Goal: Information Seeking & Learning: Learn about a topic

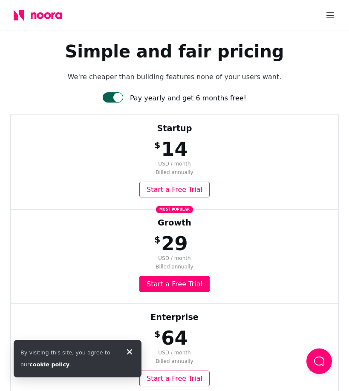
click at [36, 12] on icon at bounding box center [38, 15] width 49 height 11
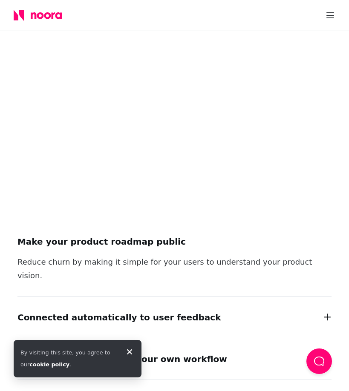
scroll to position [1065, 0]
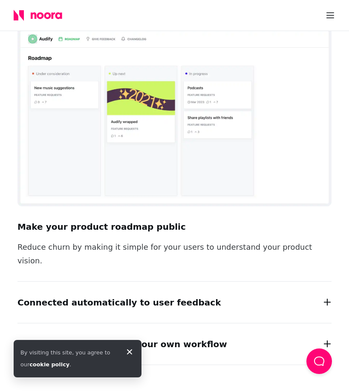
click at [70, 235] on div "Make your product roadmap public Reduce churn by making it simple for your user…" at bounding box center [174, 244] width 314 height 75
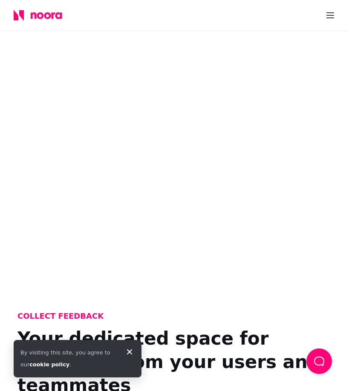
scroll to position [0, 0]
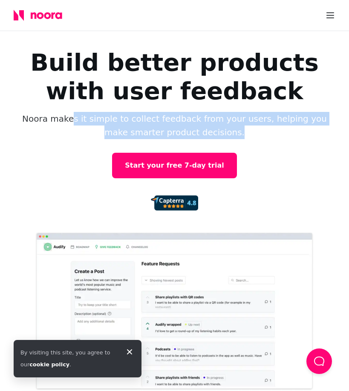
drag, startPoint x: 234, startPoint y: 129, endPoint x: 77, endPoint y: 117, distance: 157.7
click at [77, 117] on p "Noora makes it simple to collect feedback from your users, helping you make sma…" at bounding box center [174, 125] width 307 height 27
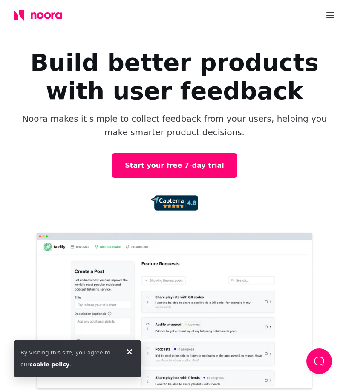
click at [77, 118] on p "Noora makes it simple to collect feedback from your users, helping you make sma…" at bounding box center [174, 125] width 307 height 27
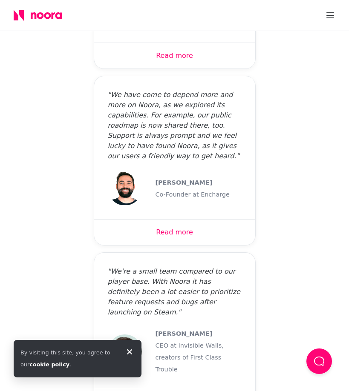
scroll to position [3806, 0]
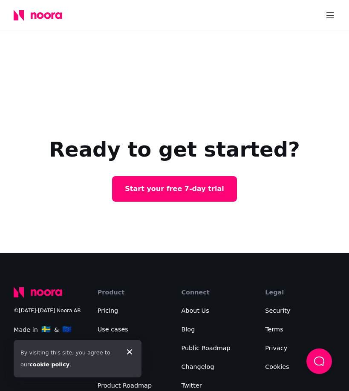
click at [135, 351] on div "By visiting this site, you agree to our cookie policy ." at bounding box center [78, 358] width 128 height 37
click at [127, 356] on icon at bounding box center [129, 352] width 10 height 10
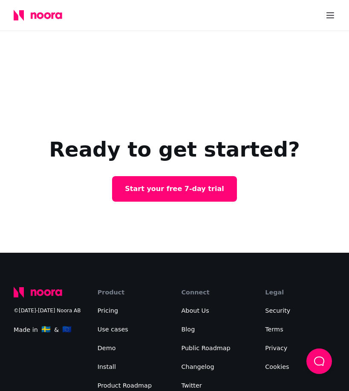
drag, startPoint x: 214, startPoint y: 368, endPoint x: 204, endPoint y: 379, distance: 15.7
click at [204, 379] on div "©[DATE]-[DATE] Noora AB Made in 🇸🇪 & 🇪🇺 Product Pricing Use cases Demo Install …" at bounding box center [174, 373] width 349 height 241
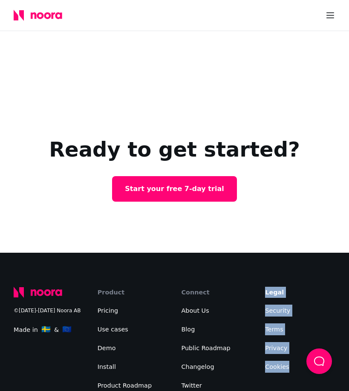
drag, startPoint x: 204, startPoint y: 380, endPoint x: 308, endPoint y: 294, distance: 134.6
click at [308, 294] on div "©[DATE]-[DATE] Noora AB Made in 🇸🇪 & 🇪🇺 Product Pricing Use cases Demo Install …" at bounding box center [174, 373] width 349 height 241
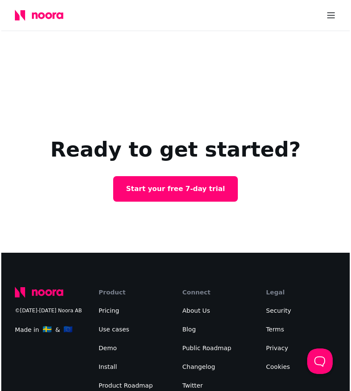
scroll to position [0, 0]
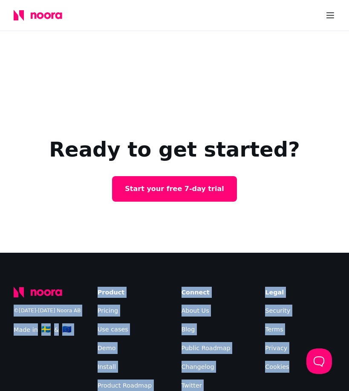
drag, startPoint x: 85, startPoint y: 190, endPoint x: 302, endPoint y: 289, distance: 238.2
click at [302, 289] on div "©[DATE]-[DATE] Noora AB Made in 🇸🇪 & 🇪🇺 Product Pricing Use cases Demo Install …" at bounding box center [174, 373] width 349 height 241
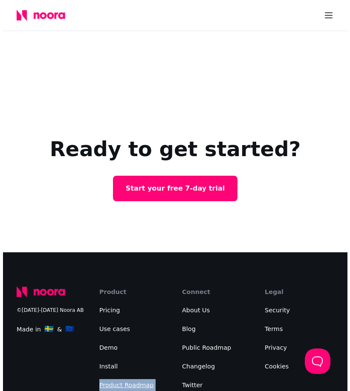
scroll to position [3796, 0]
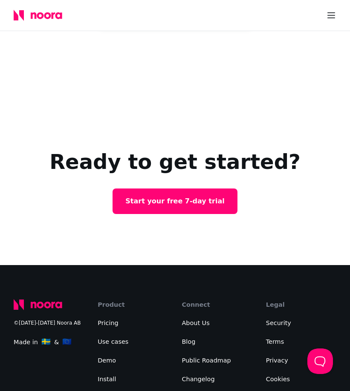
click at [1, 98] on div "Ready to get started? Start your free 7-day trial" at bounding box center [175, 182] width 350 height 168
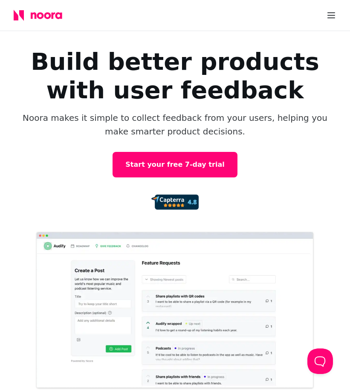
scroll to position [0, 0]
